Goal: Obtain resource: Download file/media

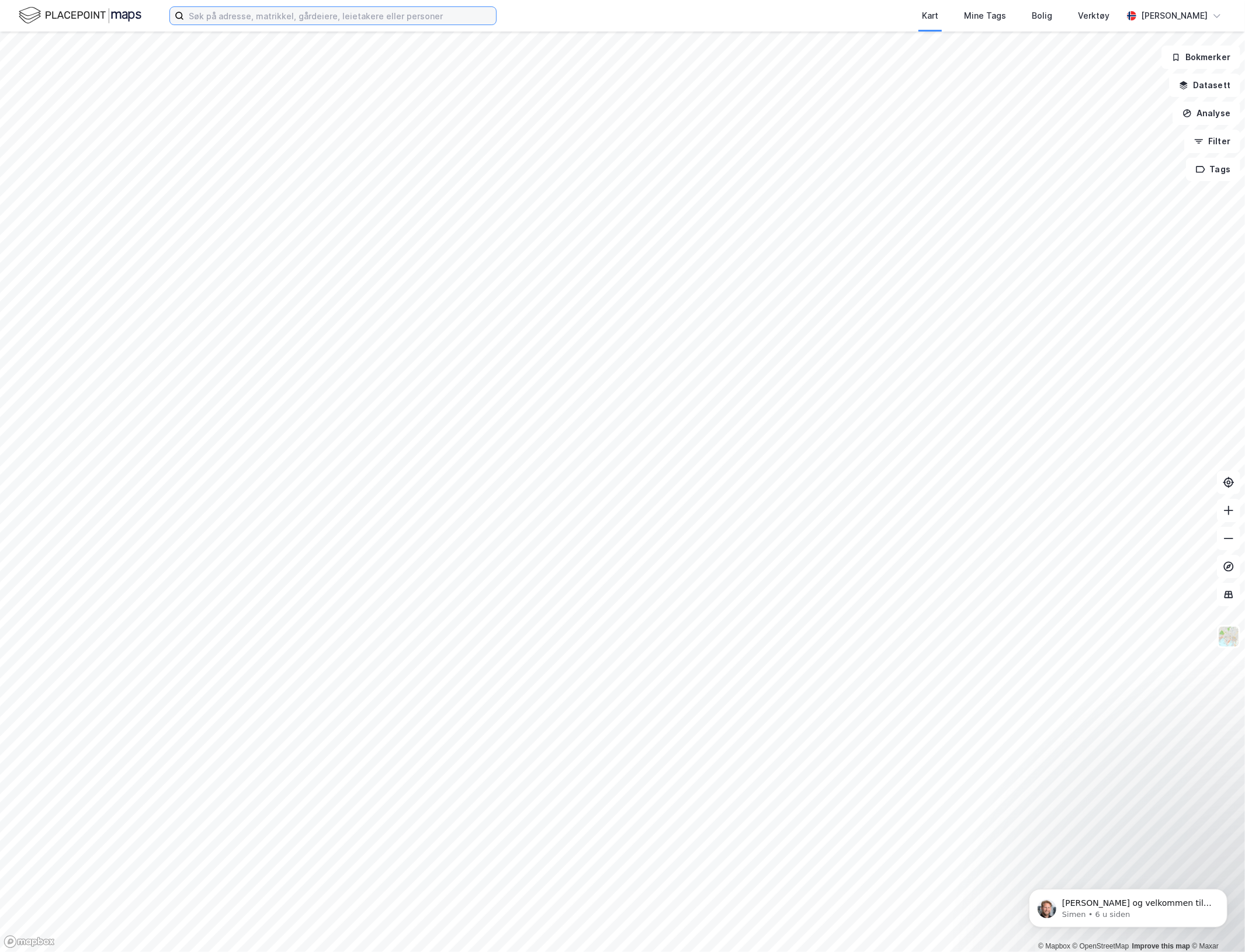
click at [329, 20] on input at bounding box center [340, 16] width 312 height 18
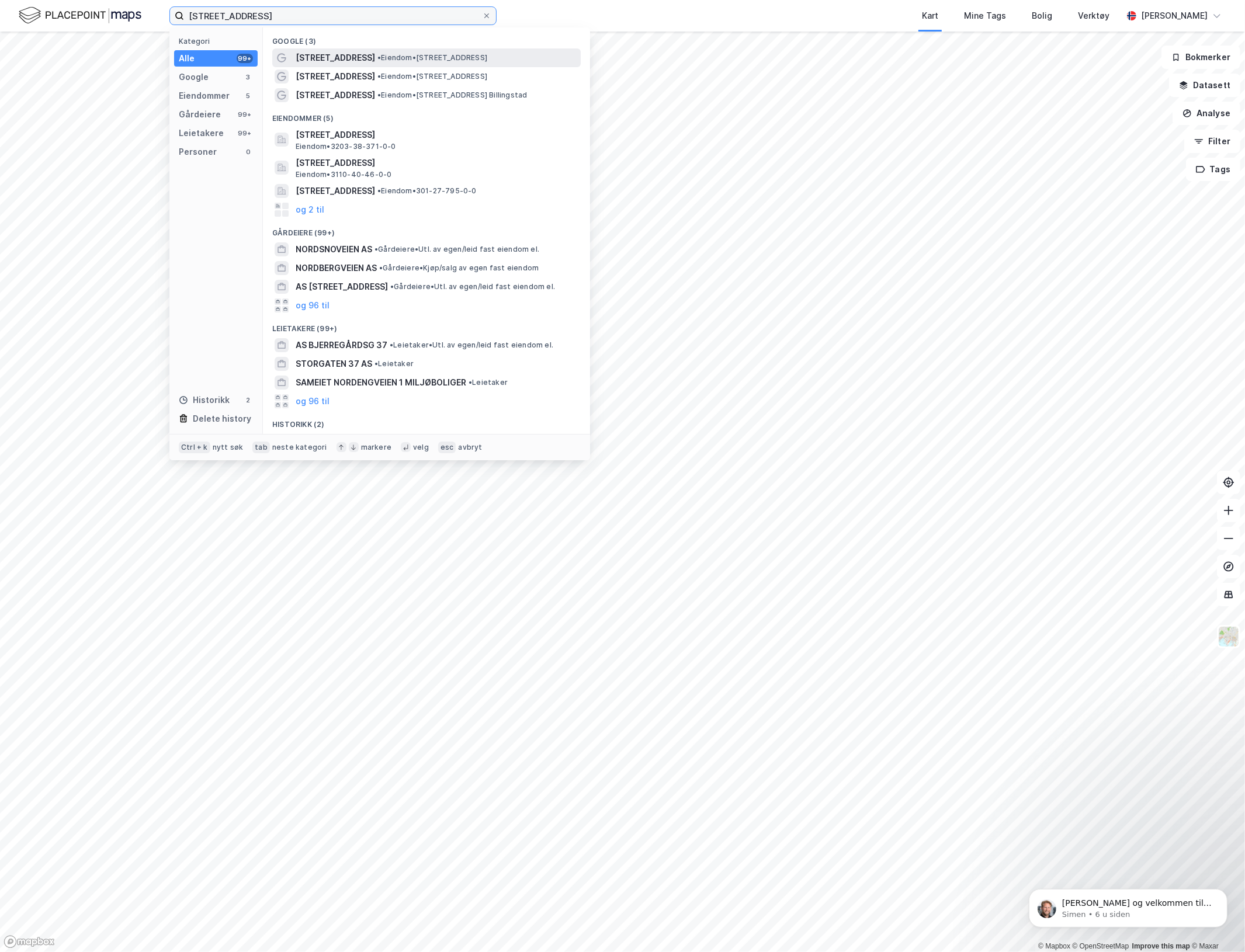
type input "[STREET_ADDRESS]"
click at [395, 56] on span "• Eiendom • [STREET_ADDRESS]" at bounding box center [432, 58] width 110 height 9
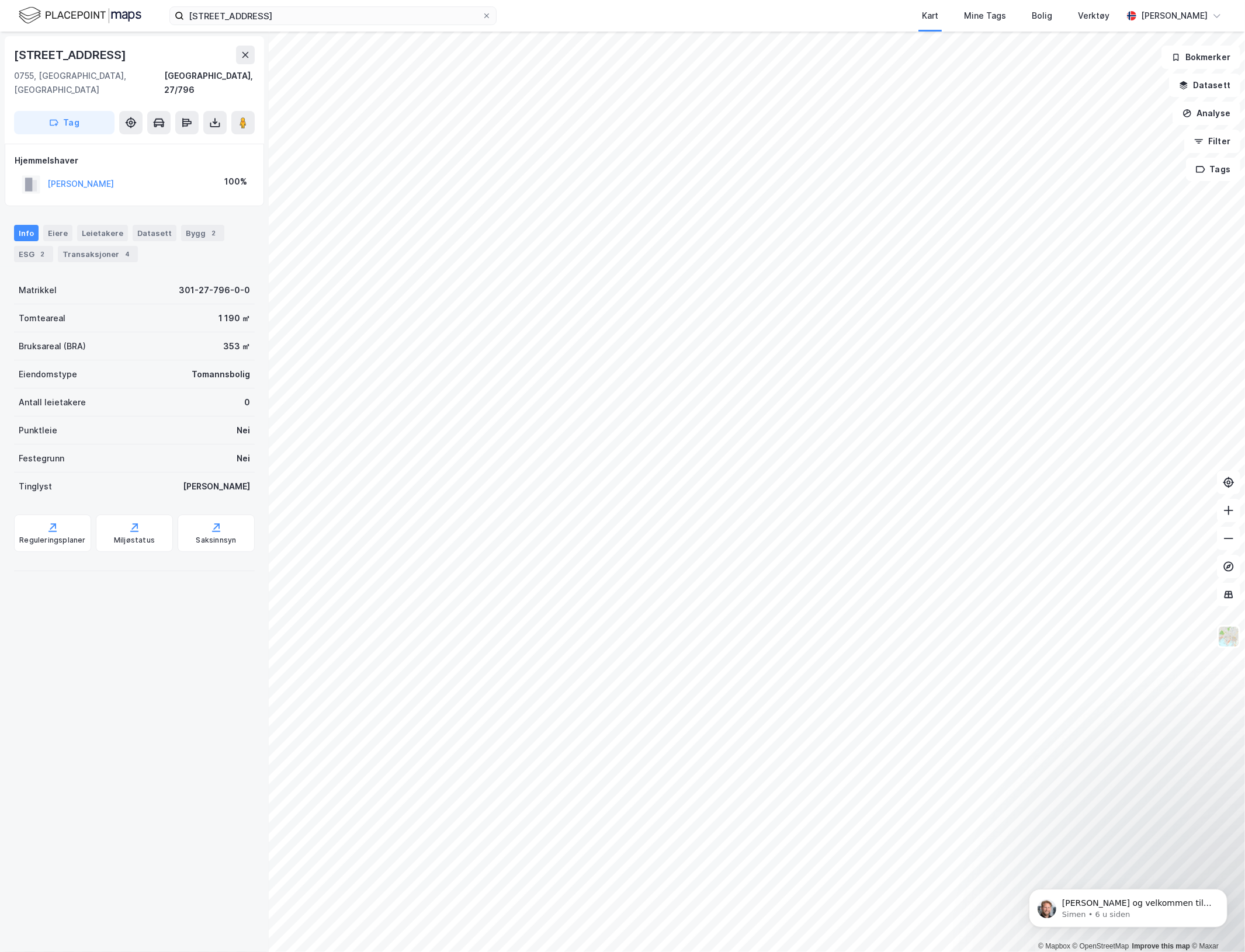
click at [752, 0] on html "nordengveien 37 Kart Mine Tags Bolig Verktøy [PERSON_NAME] © Mapbox © OpenStree…" at bounding box center [622, 476] width 1245 height 952
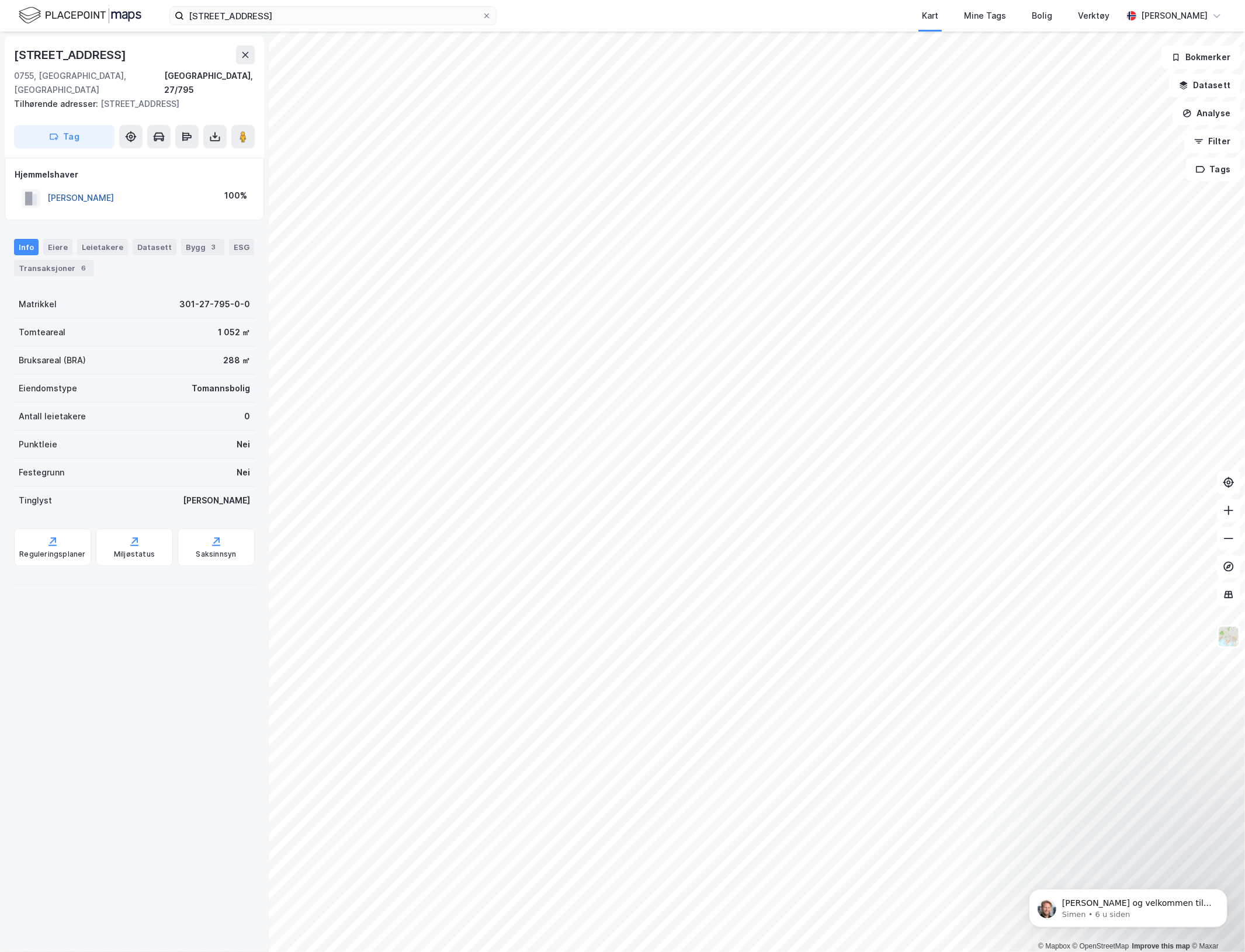
click at [0, 0] on button "[PERSON_NAME]" at bounding box center [0, 0] width 0 height 0
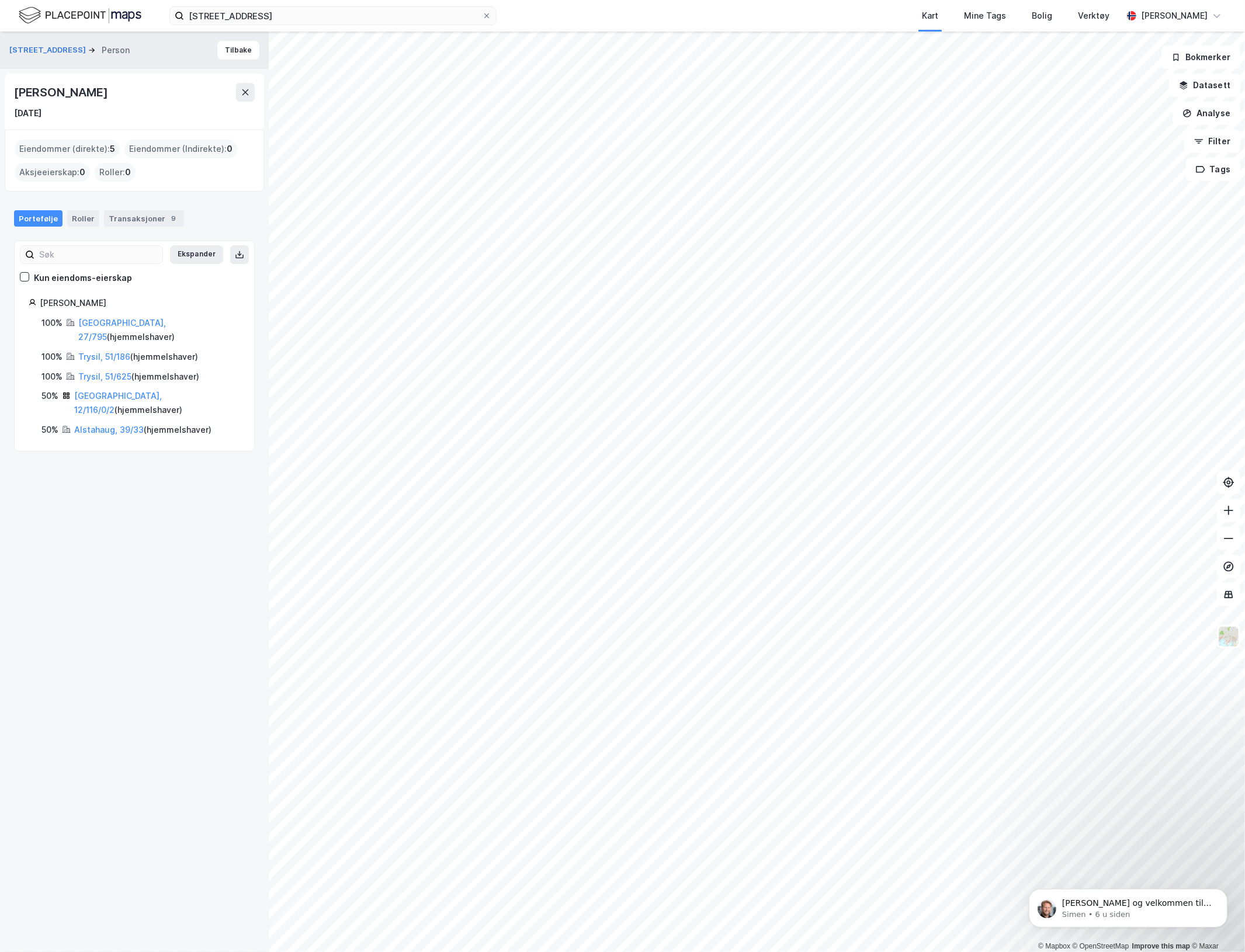
click at [110, 91] on div "[PERSON_NAME]" at bounding box center [62, 92] width 96 height 19
copy div "[PERSON_NAME]"
click at [41, 113] on div "[DATE]" at bounding box center [27, 113] width 27 height 14
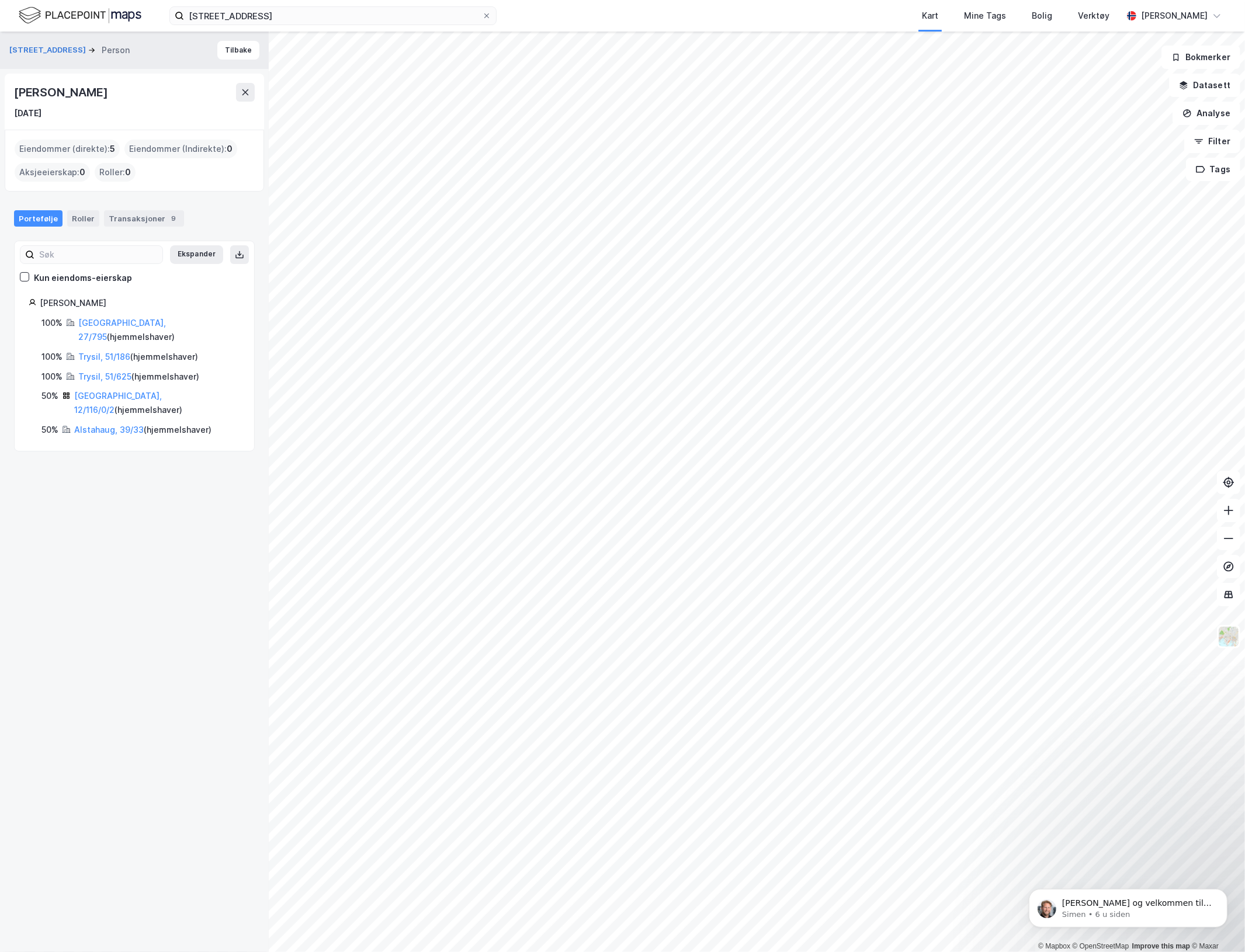
click at [41, 113] on div "[DATE]" at bounding box center [27, 113] width 27 height 14
click at [98, 325] on link "[GEOGRAPHIC_DATA], 27/795" at bounding box center [122, 330] width 88 height 24
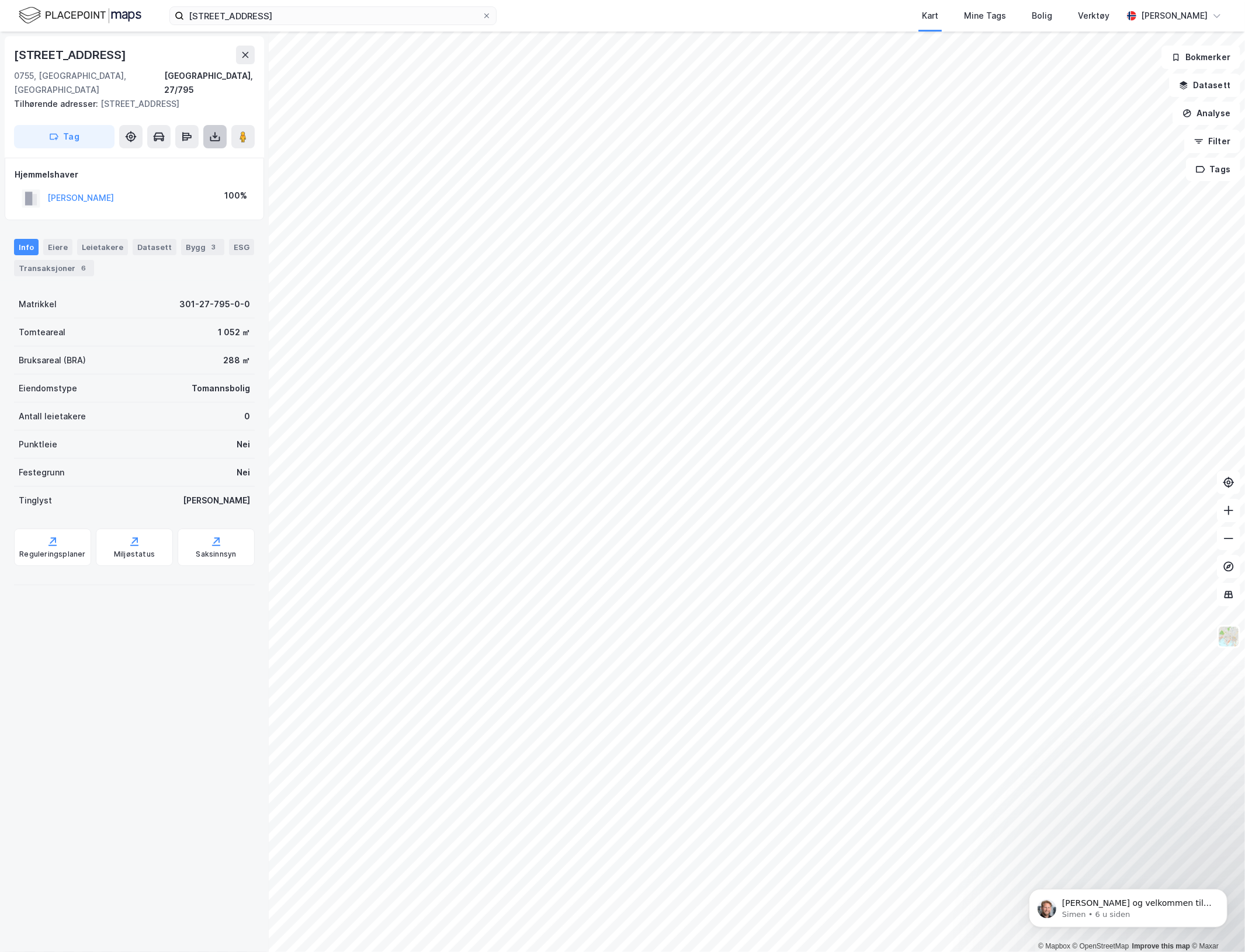
click at [209, 131] on icon at bounding box center [215, 136] width 12 height 12
click at [165, 153] on div "Last ned grunnbok" at bounding box center [164, 161] width 124 height 19
